Goal: Transaction & Acquisition: Purchase product/service

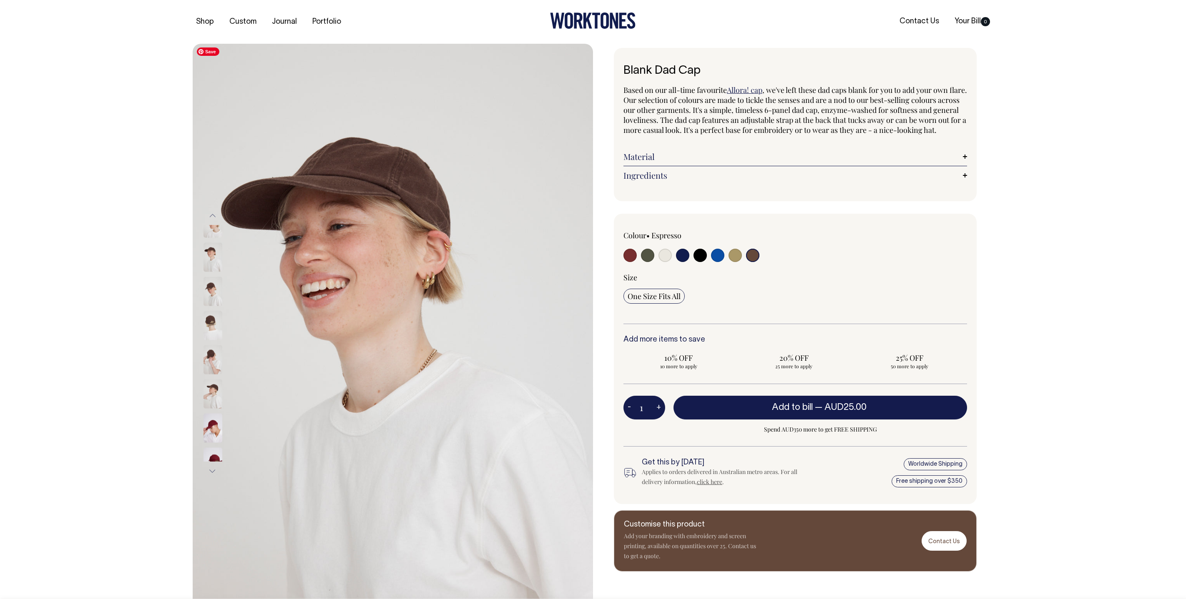
select select "Espresso"
click at [754, 262] on input "radio" at bounding box center [752, 255] width 13 height 13
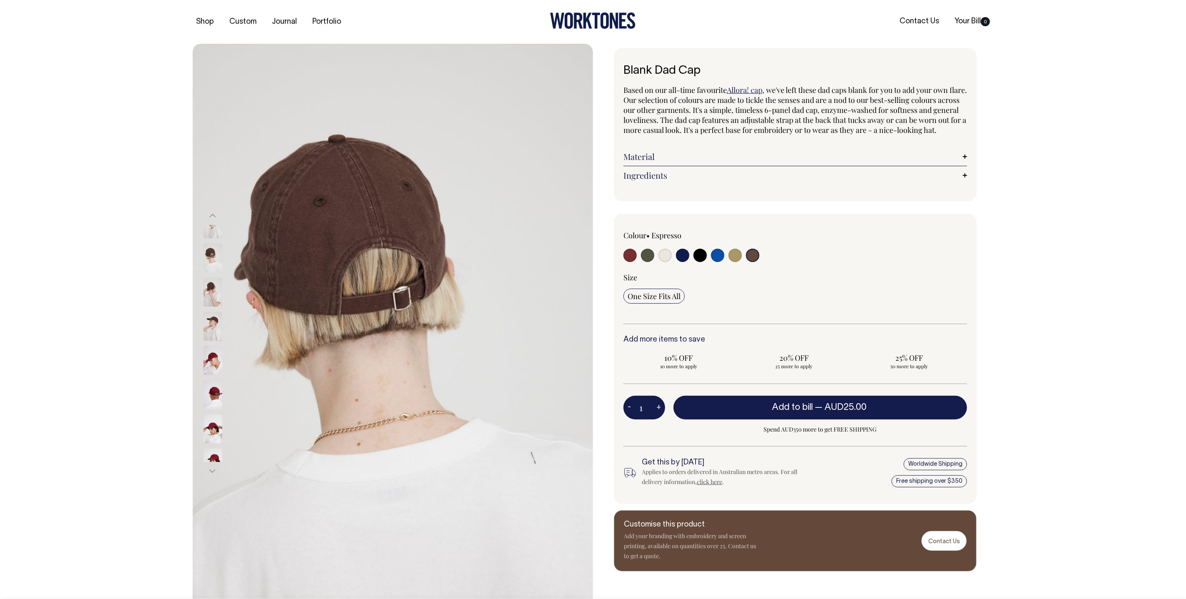
click at [754, 262] on input "radio" at bounding box center [752, 255] width 13 height 13
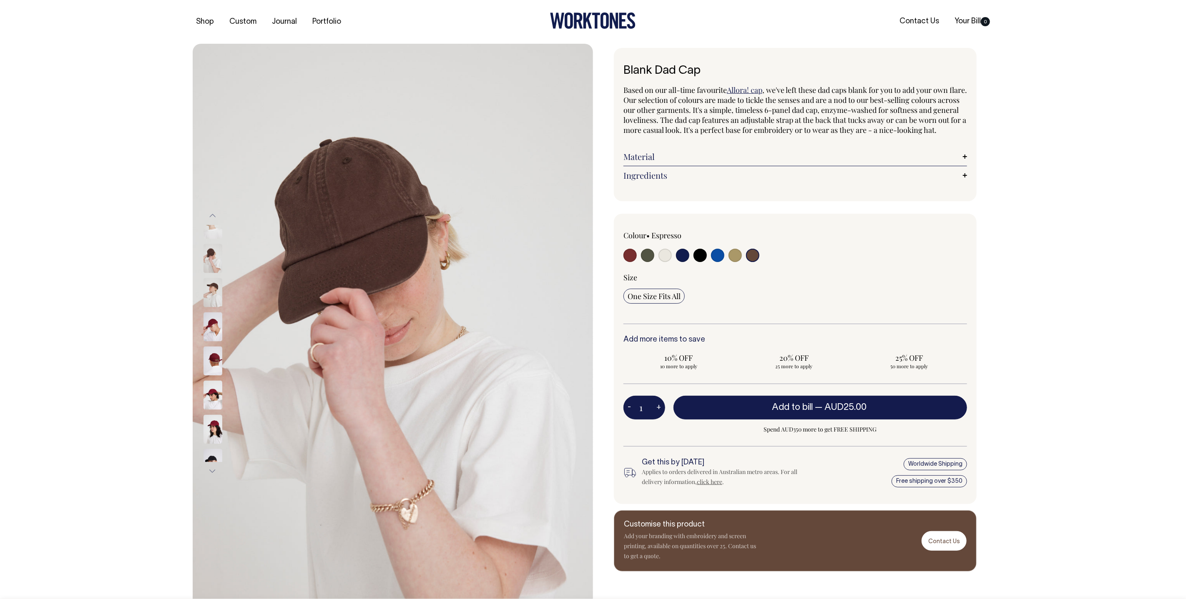
click at [217, 417] on img at bounding box center [212, 429] width 19 height 29
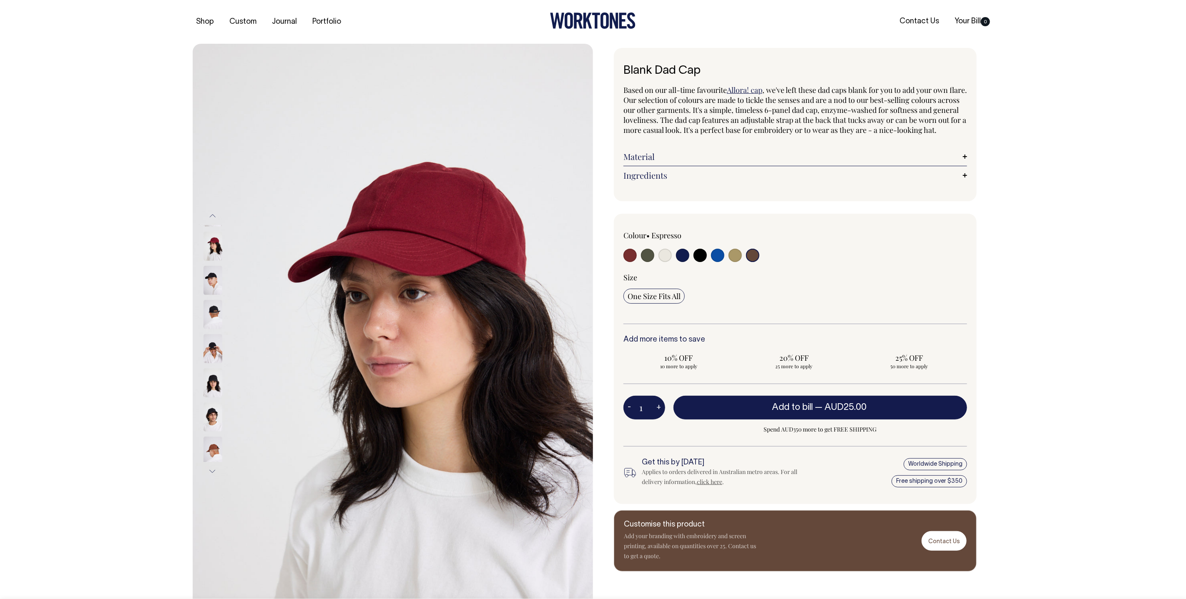
click at [212, 408] on img at bounding box center [212, 417] width 19 height 29
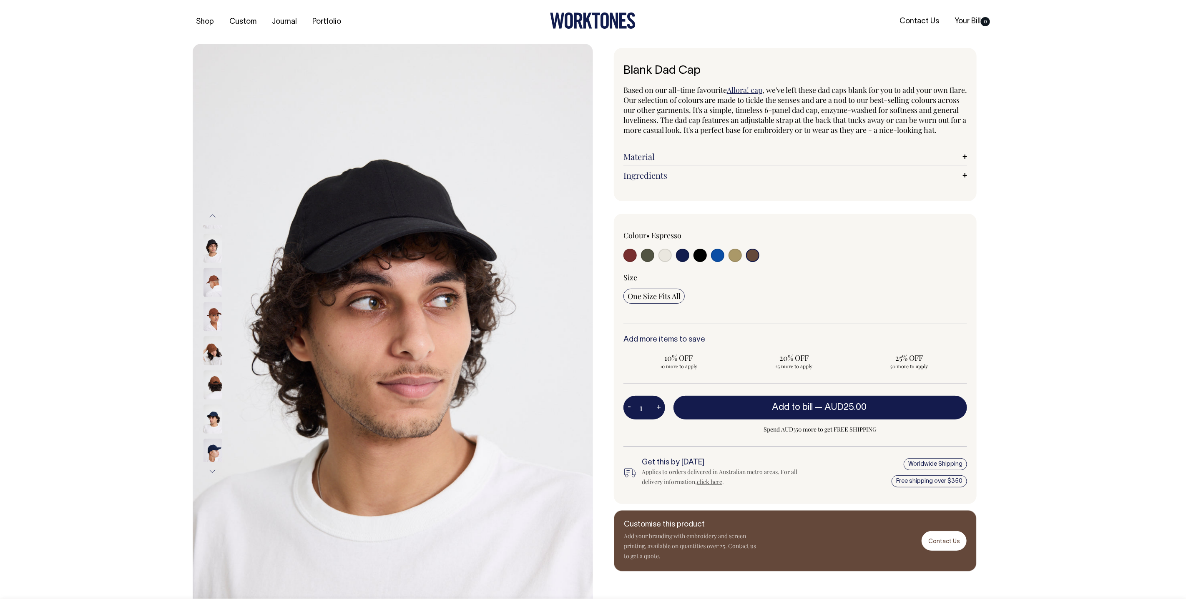
click at [755, 262] on input "radio" at bounding box center [752, 255] width 13 height 13
click at [751, 262] on input "radio" at bounding box center [752, 255] width 13 height 13
click at [775, 323] on div "Size One Size Fits All" at bounding box center [795, 298] width 344 height 51
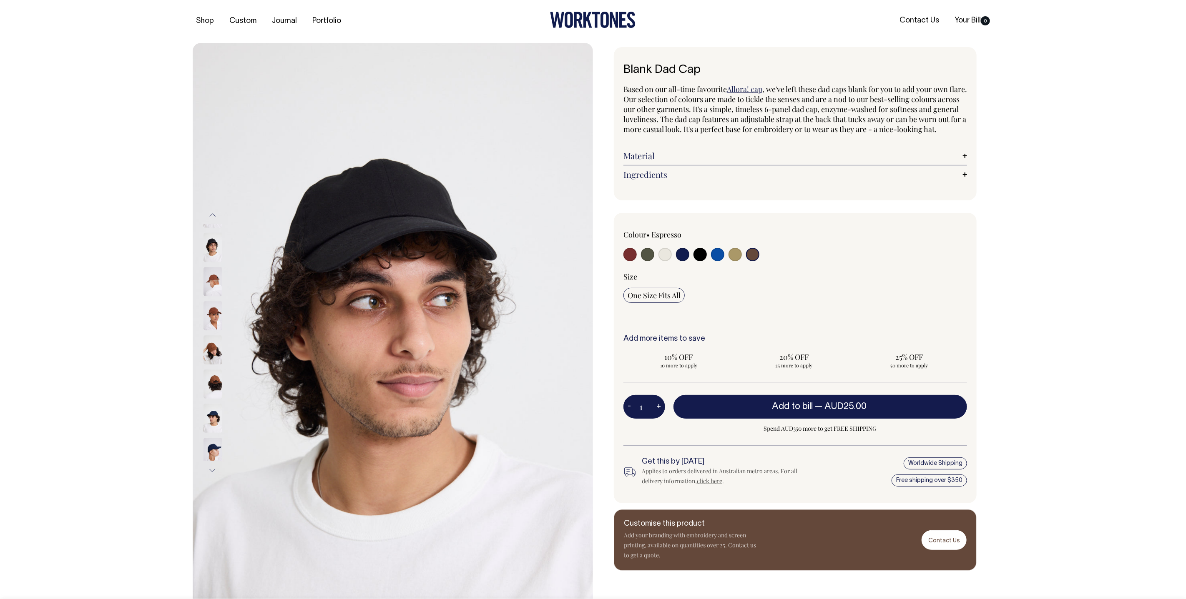
scroll to position [1, 0]
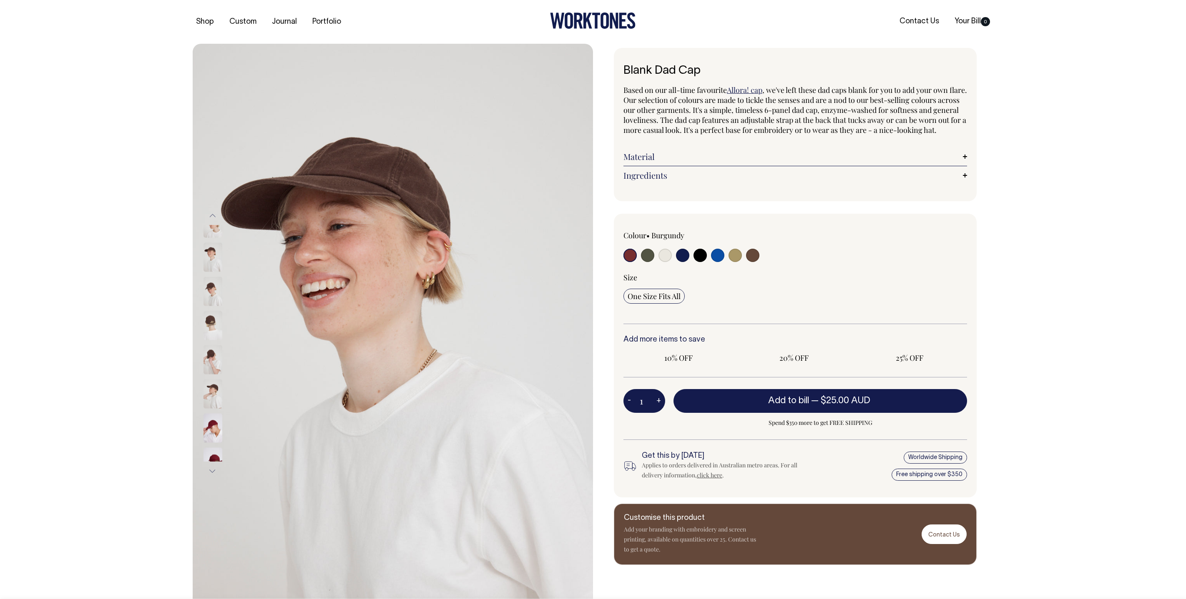
scroll to position [1, 0]
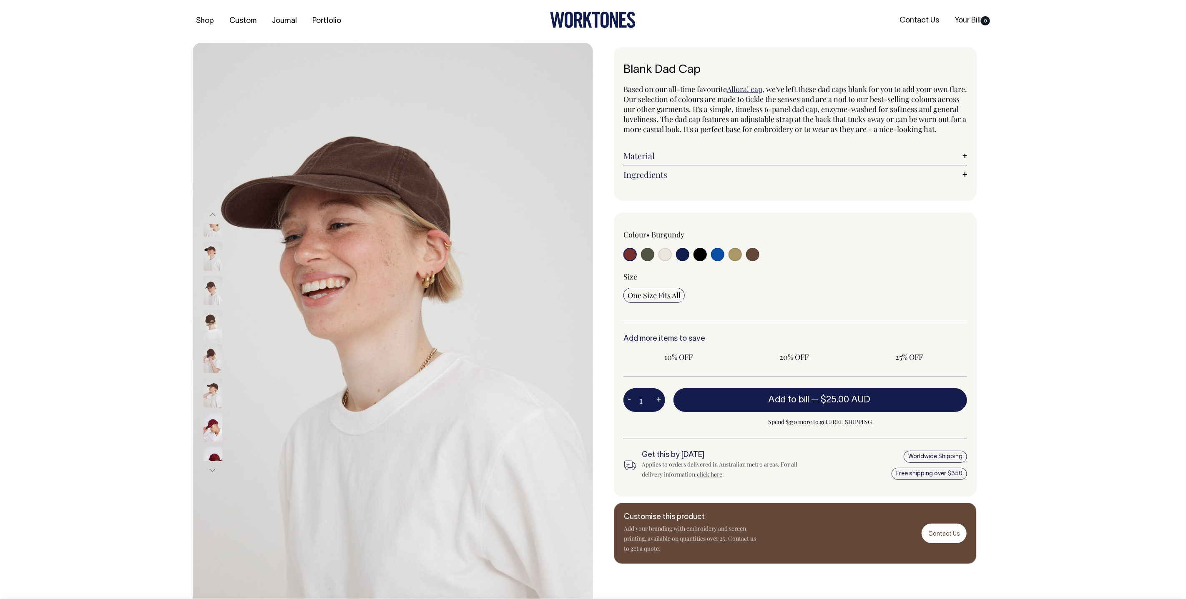
radio input "true"
select select "Espresso"
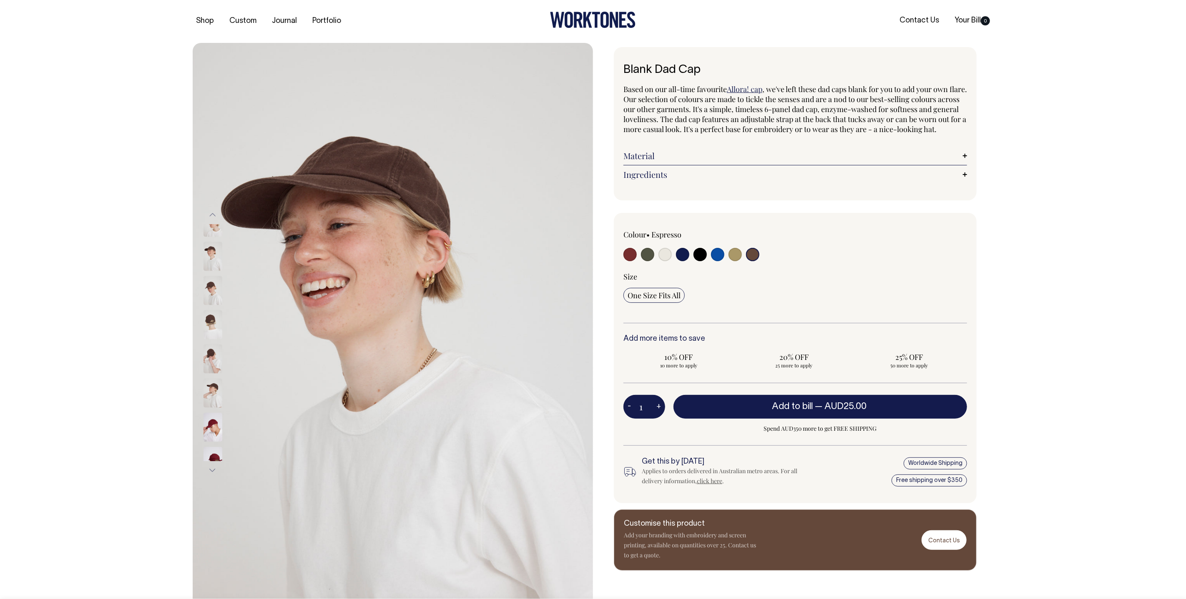
click at [752, 259] on input "radio" at bounding box center [752, 254] width 13 height 13
click at [213, 276] on img at bounding box center [212, 290] width 19 height 29
